Goal: Transaction & Acquisition: Purchase product/service

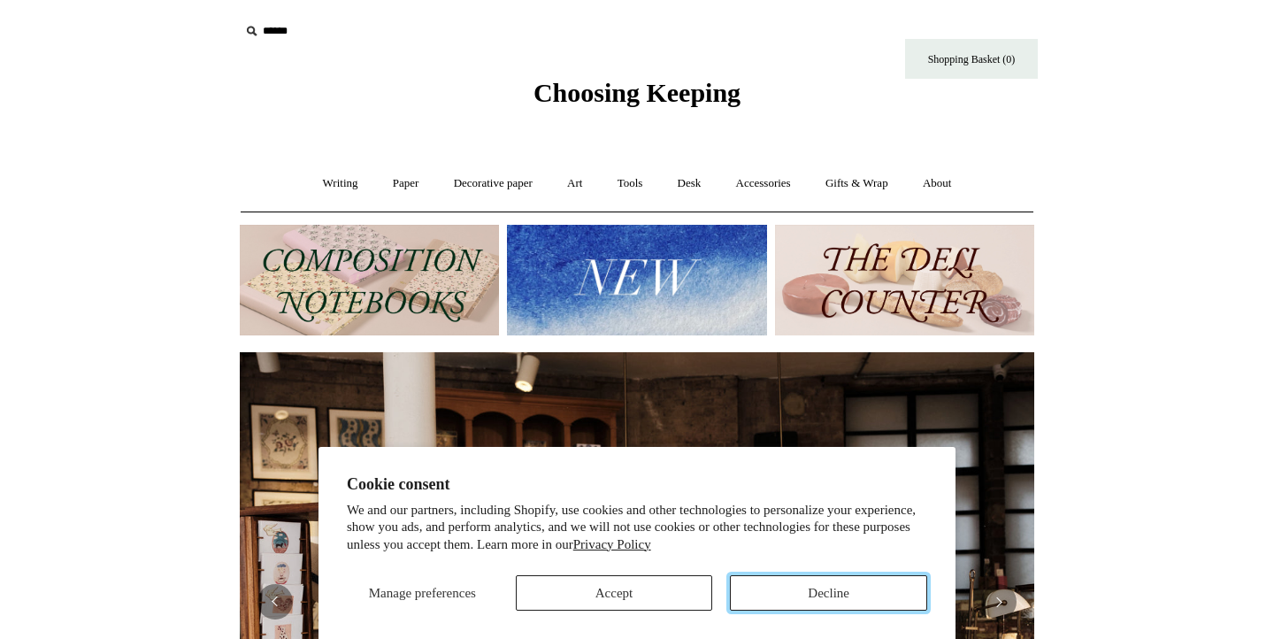
click at [807, 592] on button "Decline" at bounding box center [828, 592] width 197 height 35
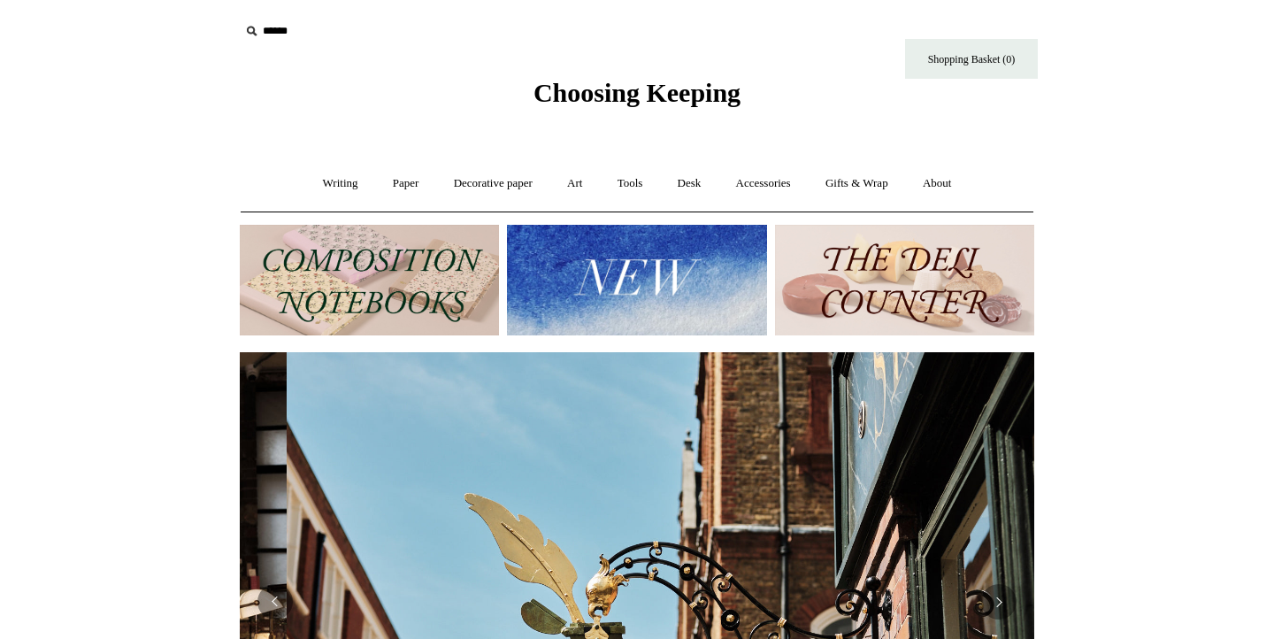
scroll to position [0, 794]
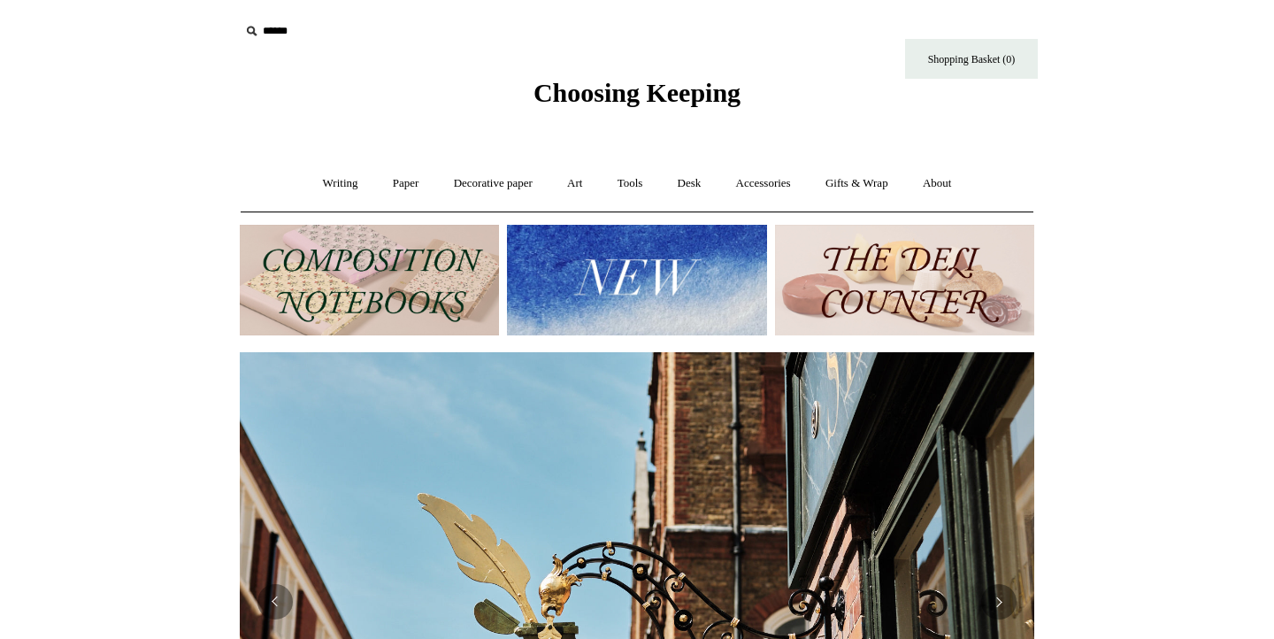
click at [290, 35] on input "text" at bounding box center [349, 31] width 218 height 33
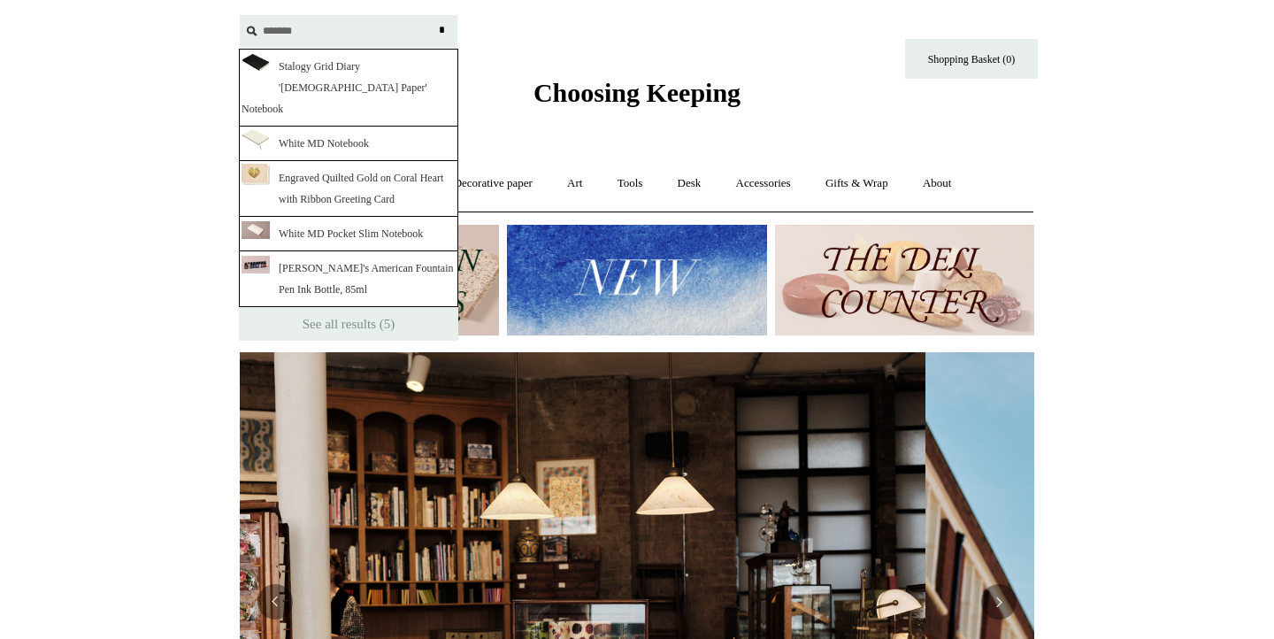
scroll to position [0, 0]
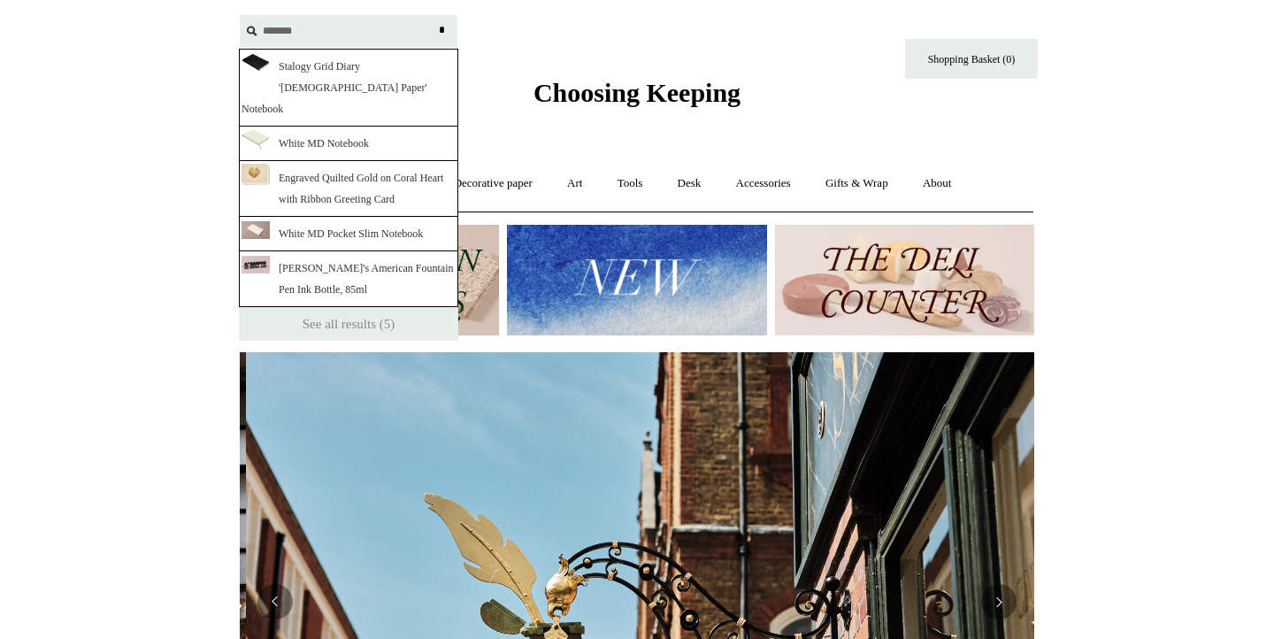
type input "*******"
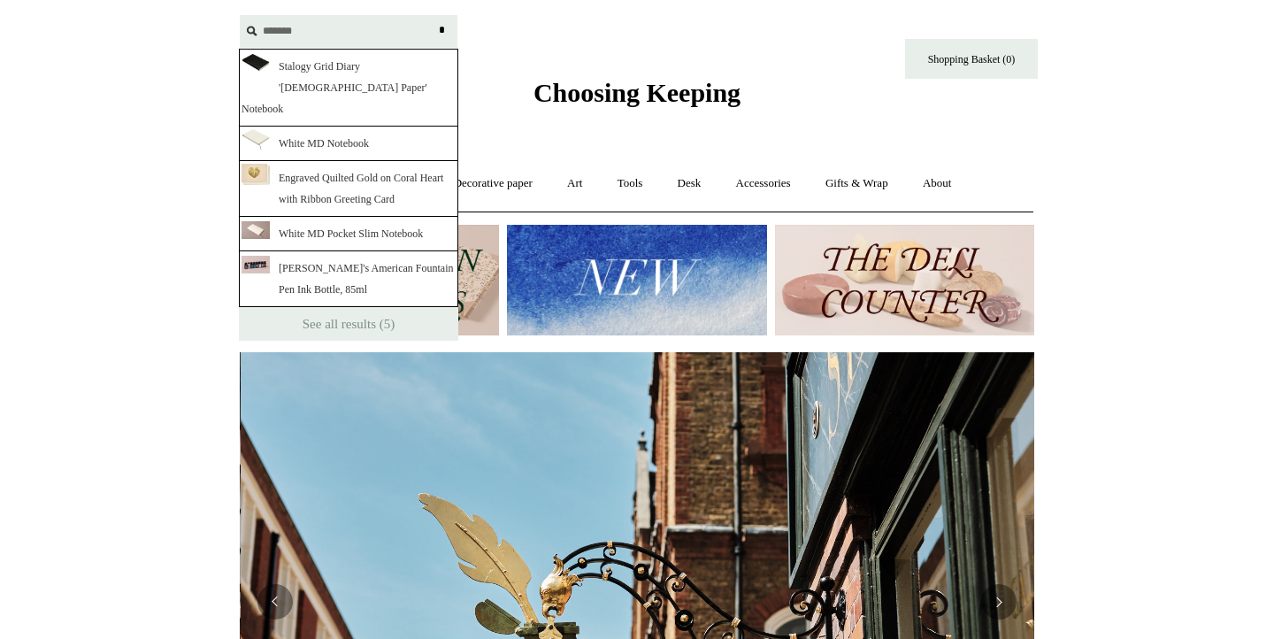
click at [330, 73] on link "Stalogy Grid Diary '[DEMOGRAPHIC_DATA] Paper' Notebook" at bounding box center [348, 88] width 219 height 78
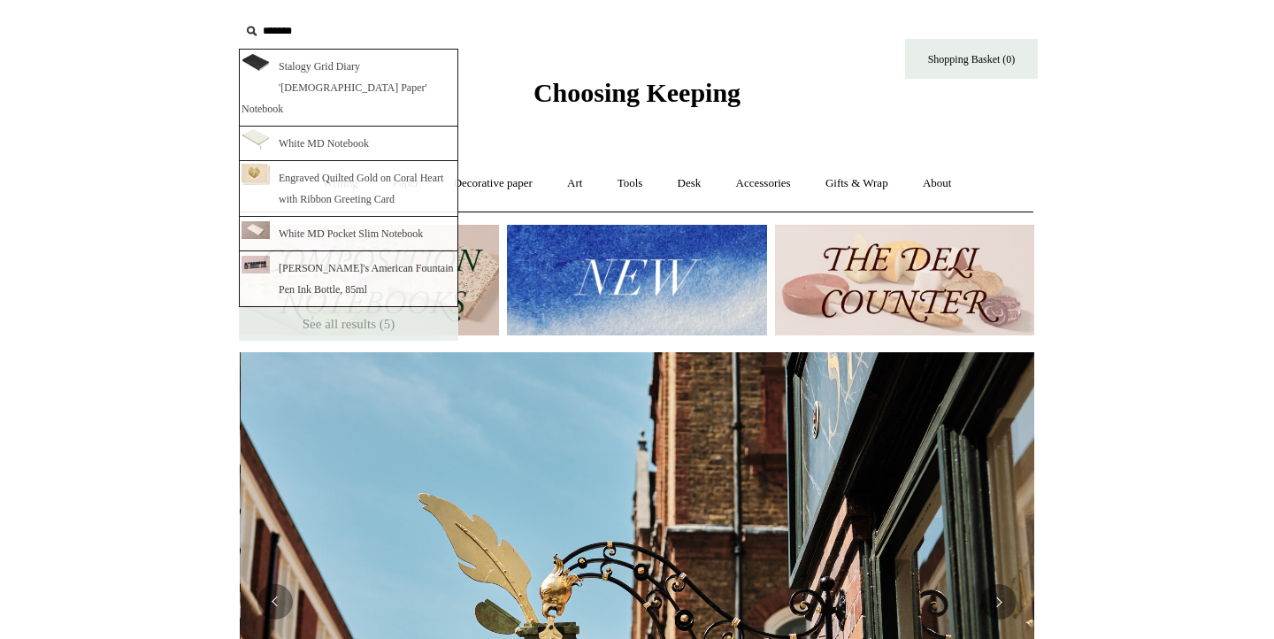
scroll to position [0, 794]
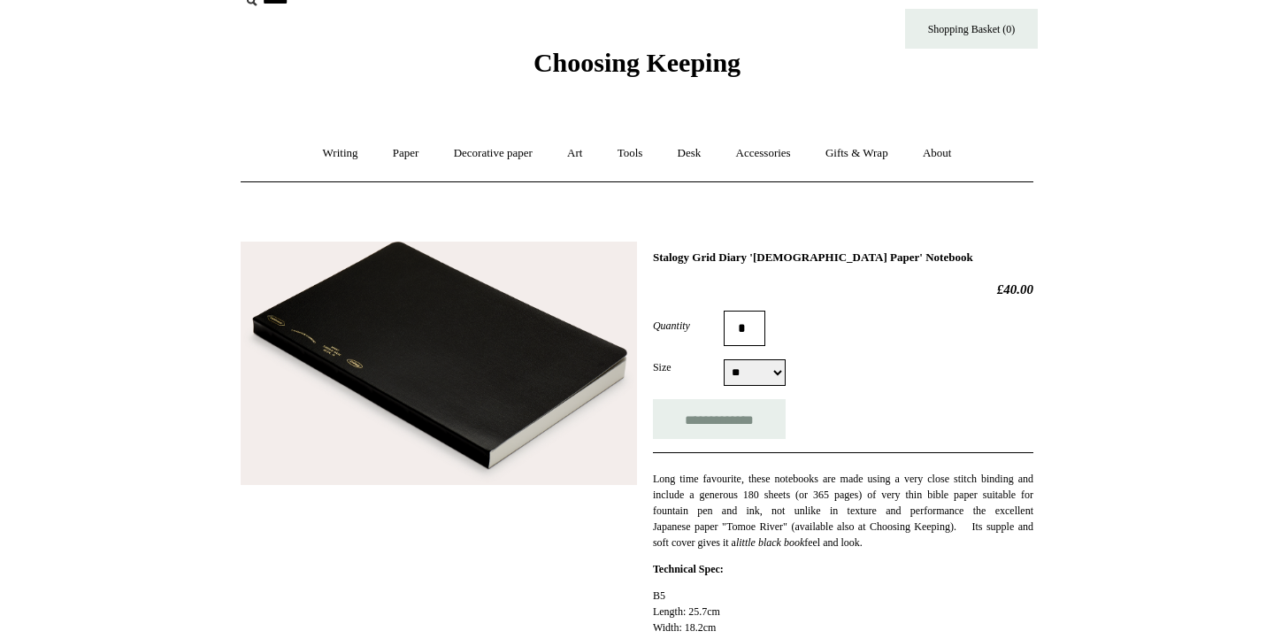
scroll to position [31, 0]
